Goal: Information Seeking & Learning: Compare options

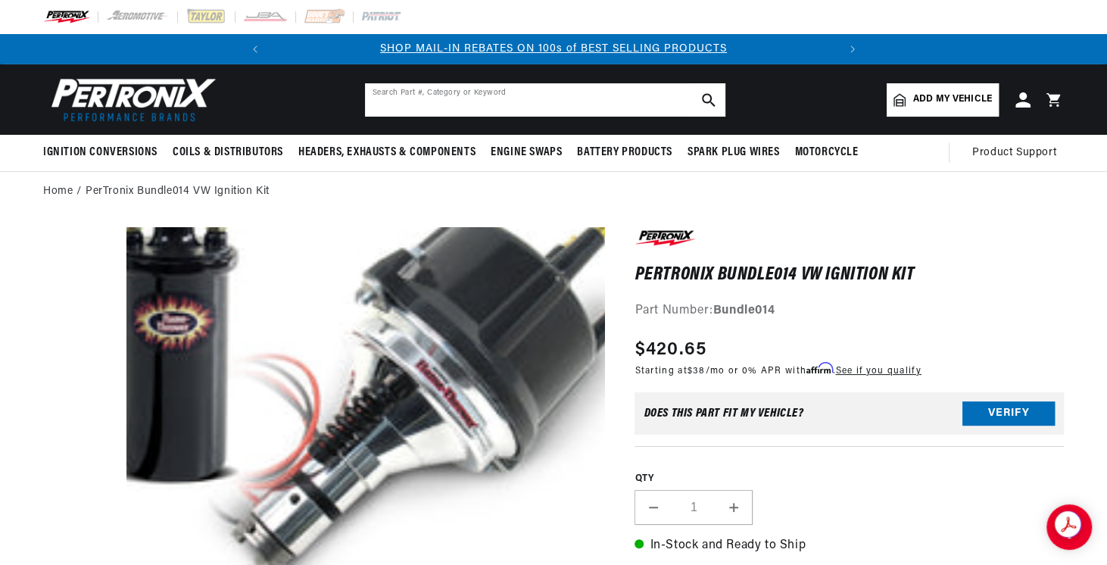
click at [440, 100] on input "text" at bounding box center [545, 99] width 360 height 33
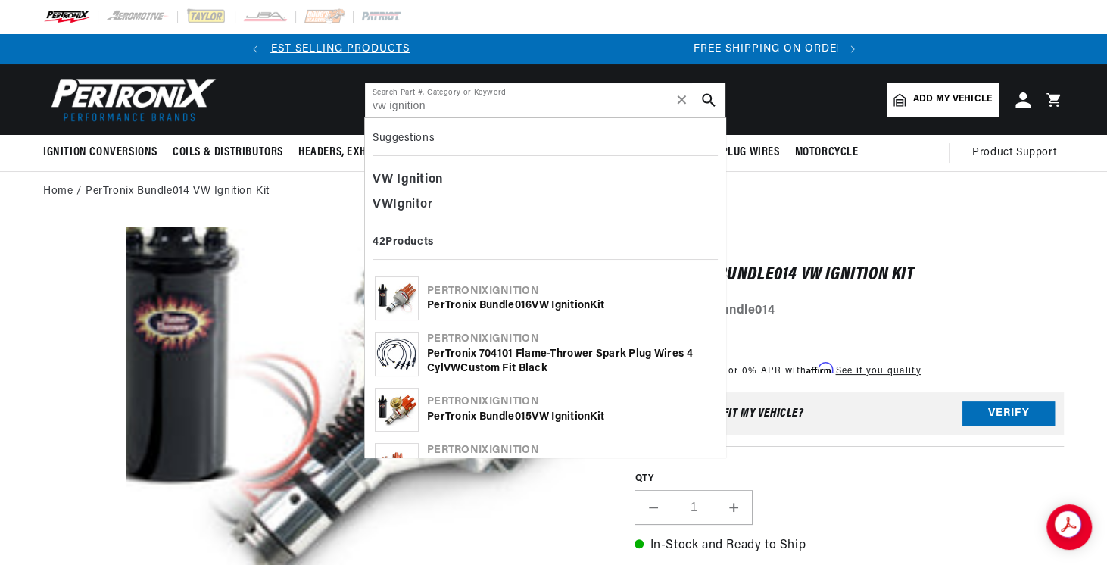
type input "vw ignition"
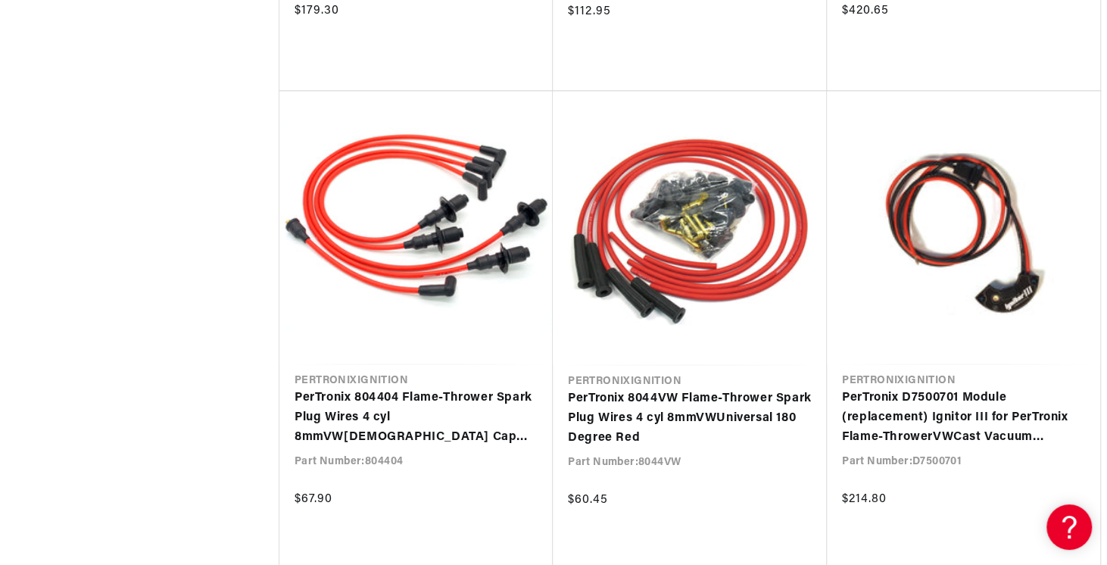
scroll to position [0, 565]
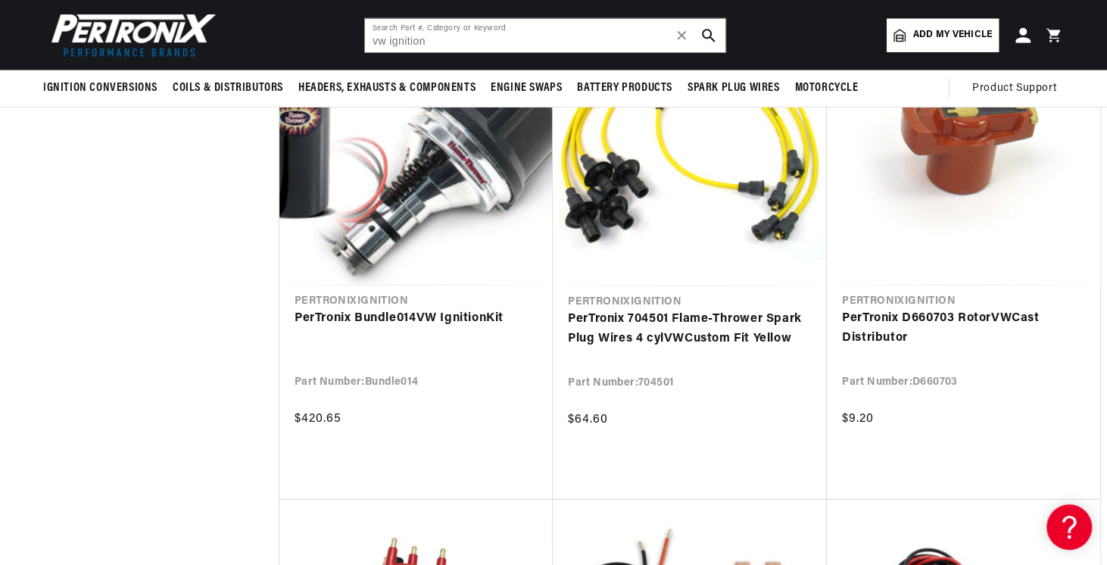
scroll to position [2713, 0]
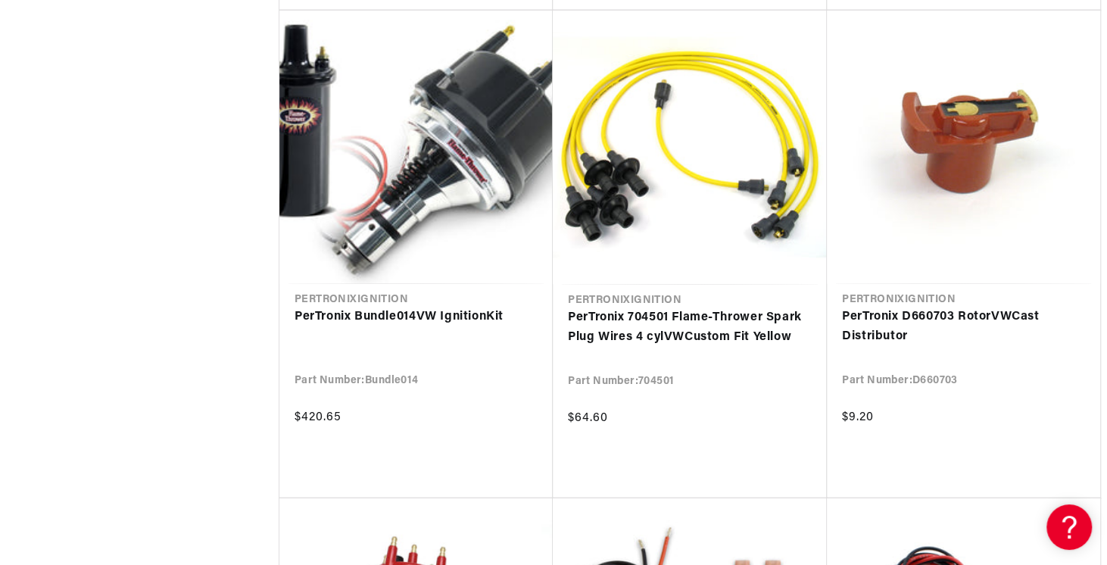
drag, startPoint x: 100, startPoint y: 367, endPoint x: 16, endPoint y: 463, distance: 127.7
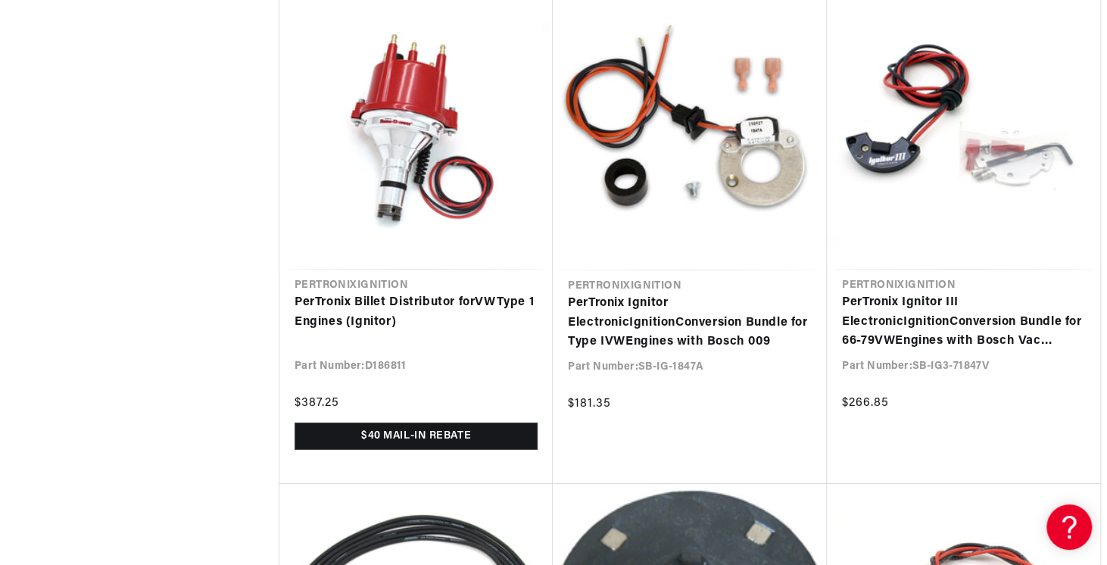
scroll to position [0, 0]
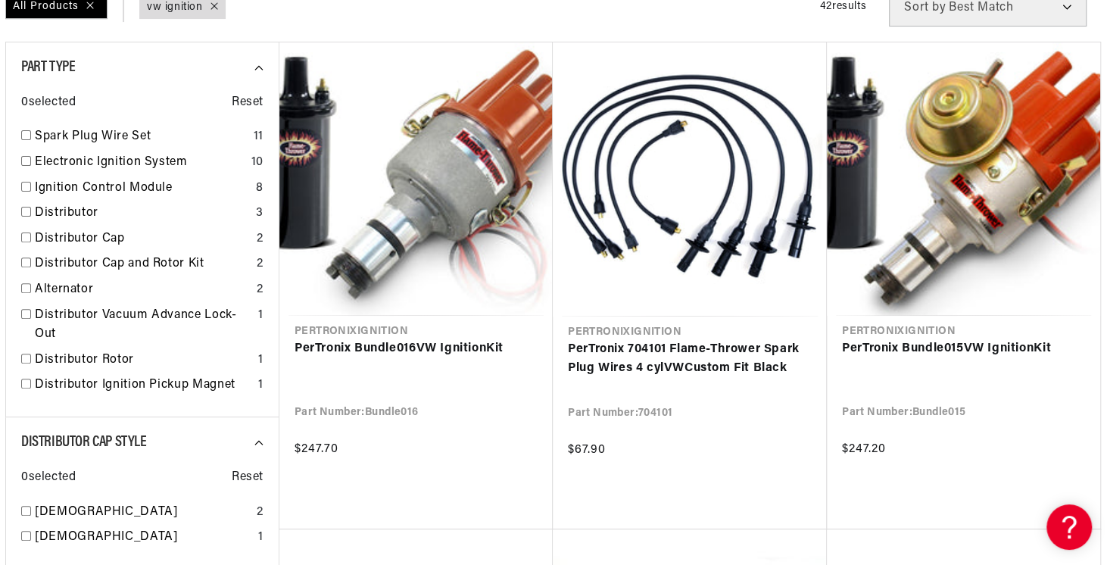
click at [26, 159] on input "checkbox" at bounding box center [26, 161] width 10 height 10
checkbox input "true"
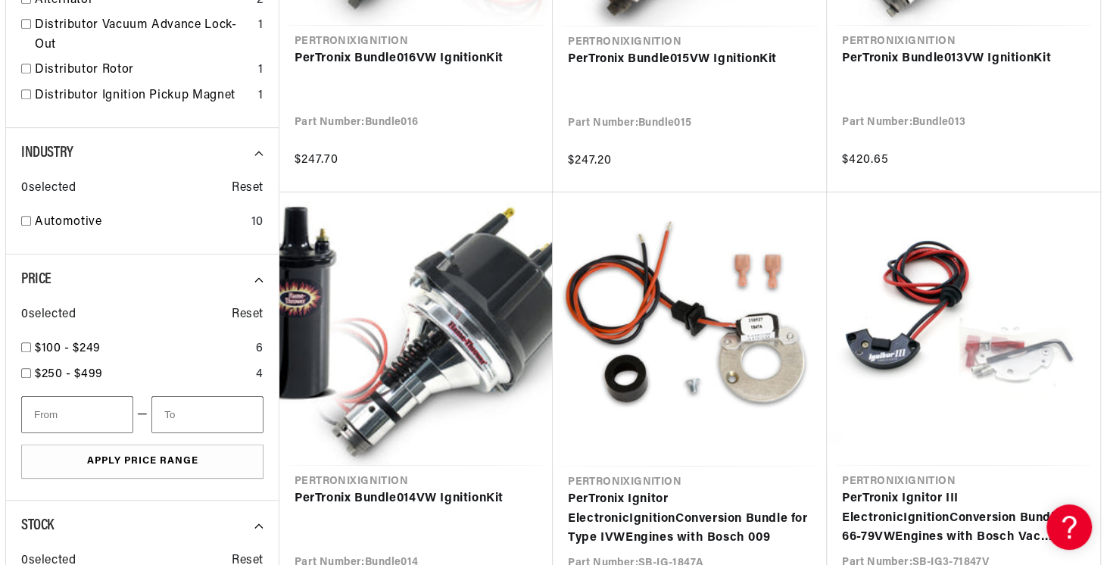
click at [534, 489] on link "PerTronix Bundle014 VW Ignition Kit" at bounding box center [416, 499] width 243 height 20
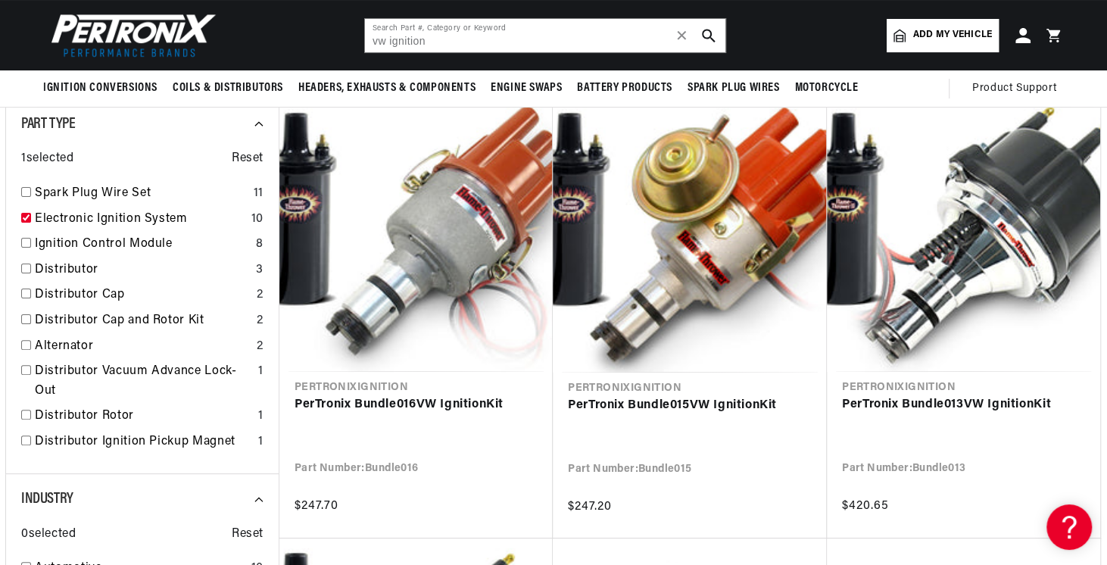
click at [375, 404] on link "PerTronix Bundle016 VW Ignition Kit" at bounding box center [416, 405] width 243 height 20
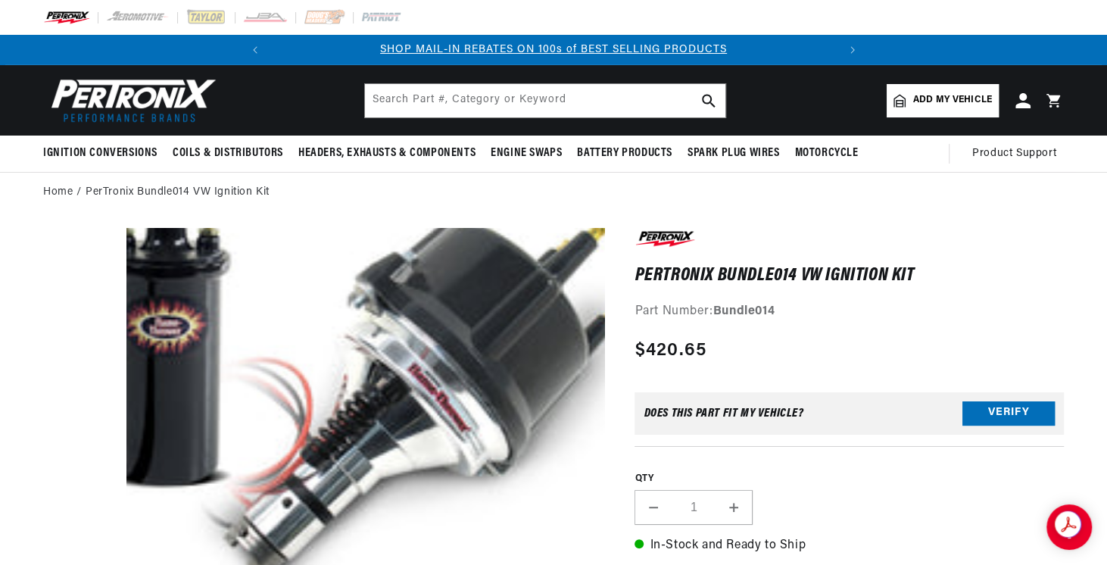
scroll to position [33, 0]
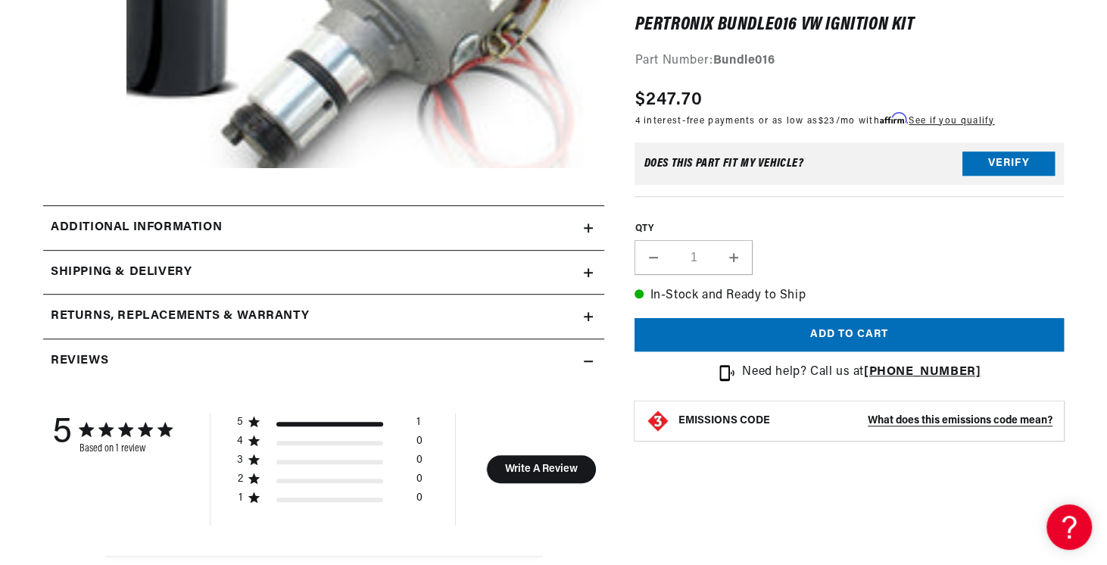
scroll to position [461, 0]
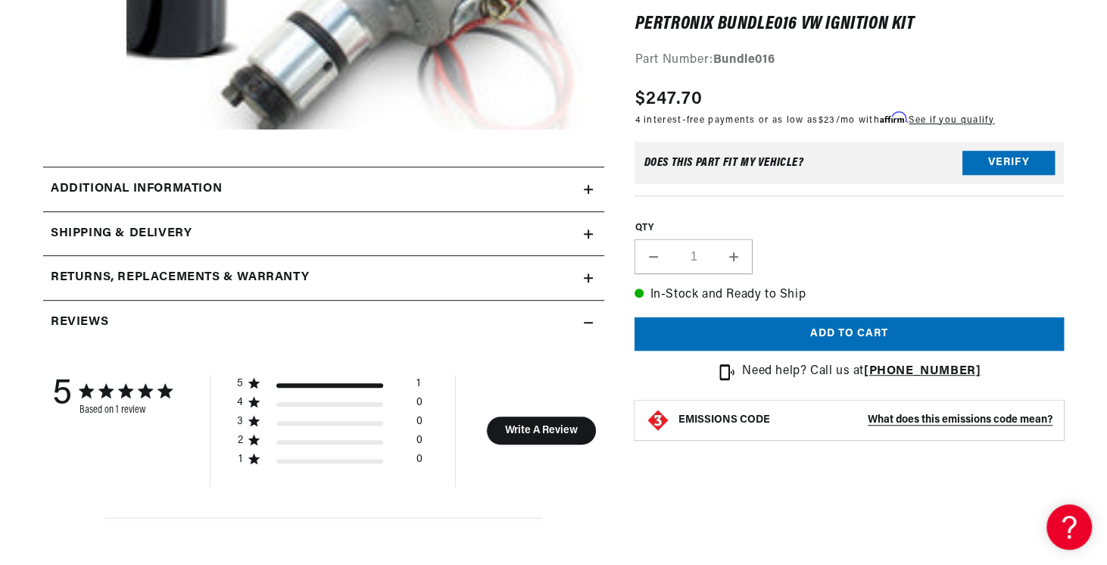
click at [354, 186] on div "Additional information" at bounding box center [313, 189] width 541 height 20
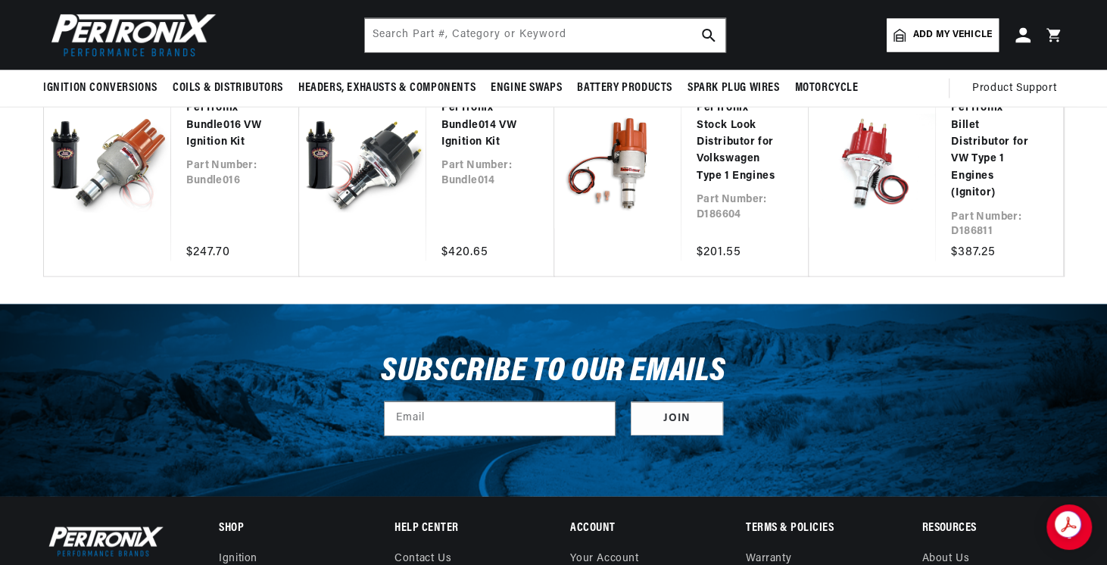
scroll to position [0, 565]
